Goal: Task Accomplishment & Management: Manage account settings

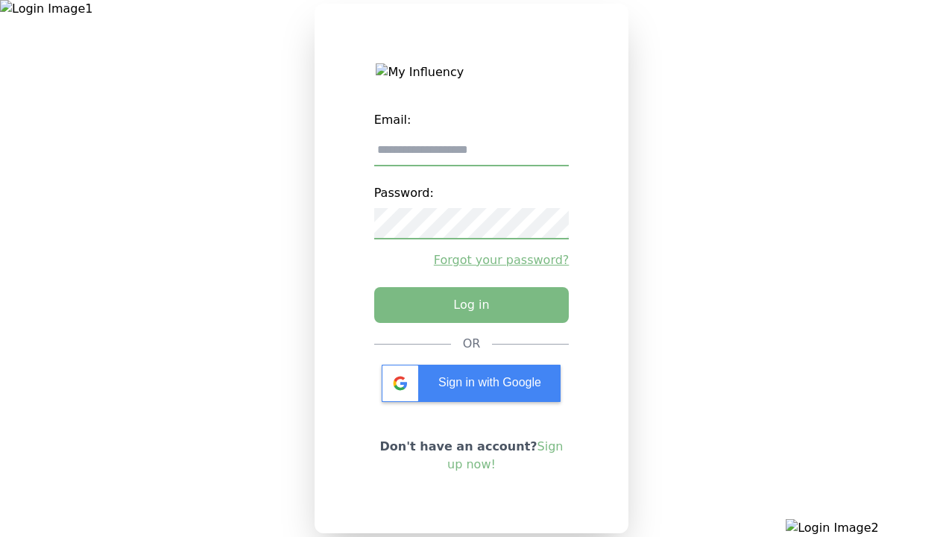
click at [471, 156] on input "email" at bounding box center [471, 150] width 195 height 31
type input "**********"
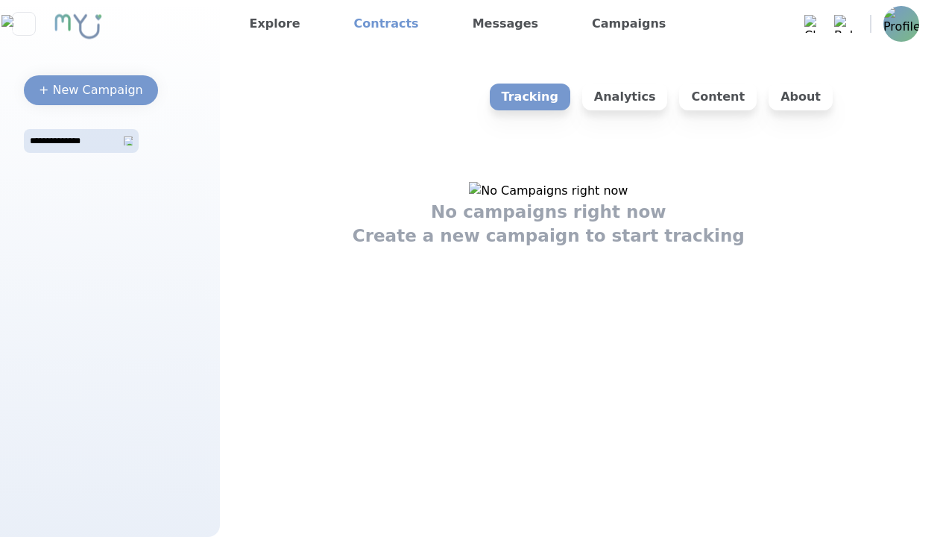
click at [375, 24] on link "Contracts" at bounding box center [386, 24] width 77 height 24
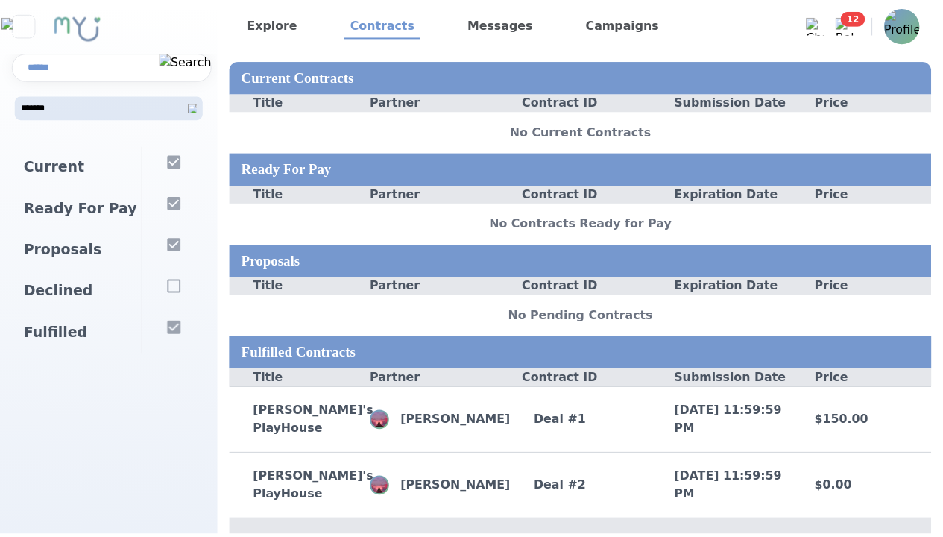
scroll to position [68, 0]
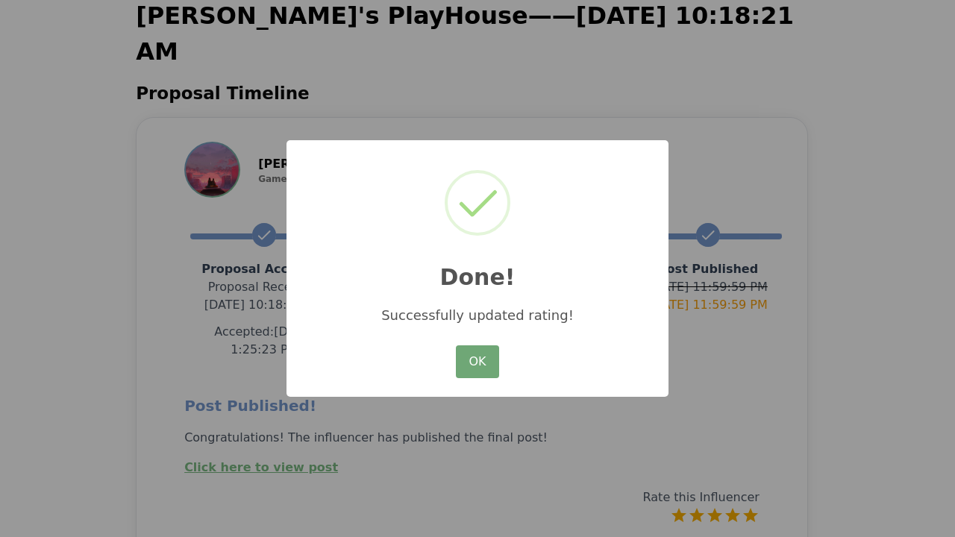
click at [477, 362] on button "OK" at bounding box center [477, 361] width 43 height 33
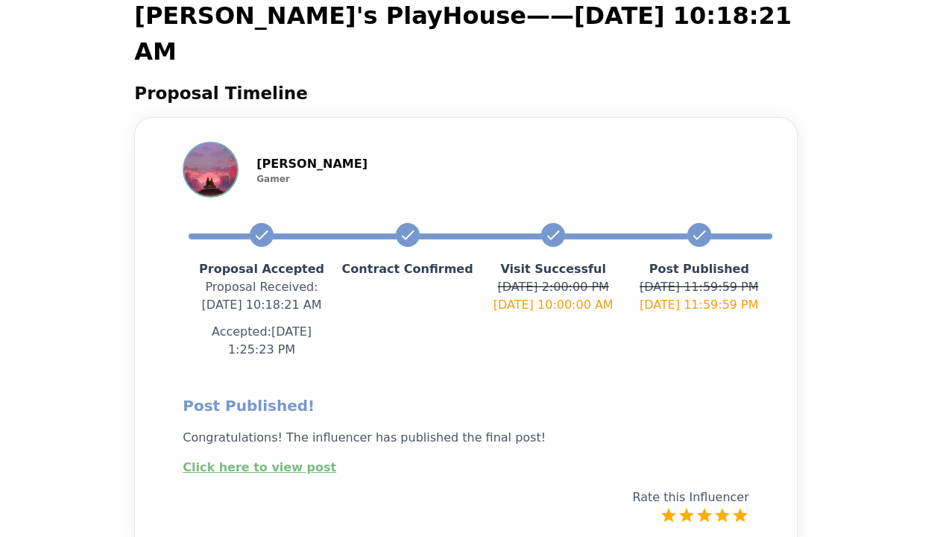
click at [251, 460] on link "Click here to view post" at bounding box center [260, 467] width 154 height 14
